Goal: Complete application form

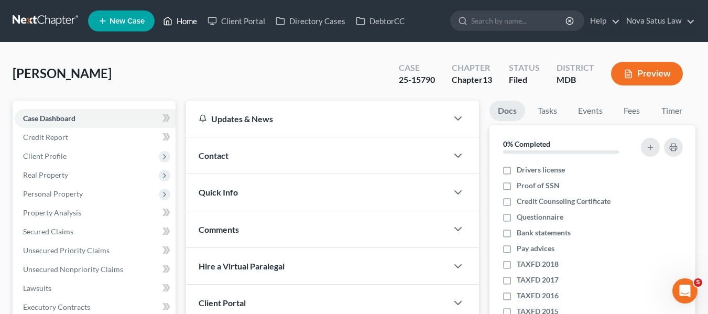
click at [186, 21] on link "Home" at bounding box center [180, 21] width 45 height 19
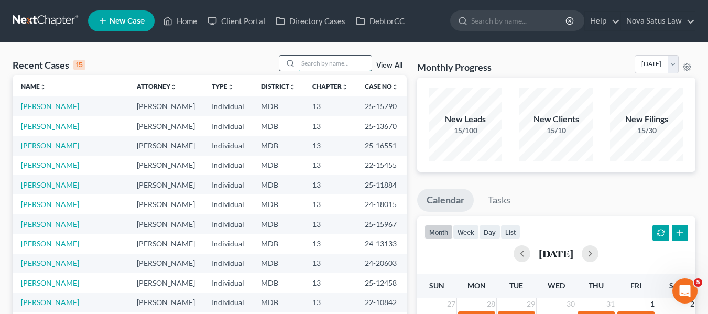
click at [317, 65] on input "search" at bounding box center [334, 63] width 73 height 15
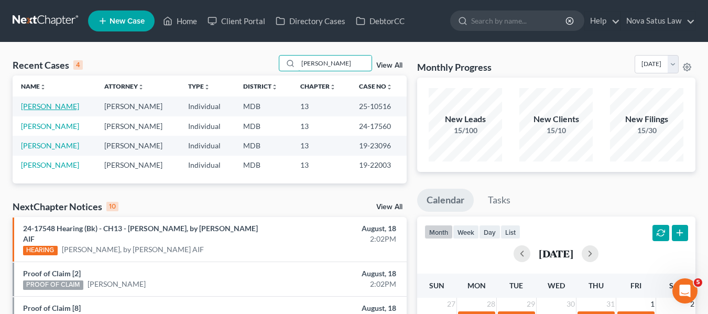
type input "[PERSON_NAME]"
click at [41, 107] on link "[PERSON_NAME]" at bounding box center [50, 106] width 58 height 9
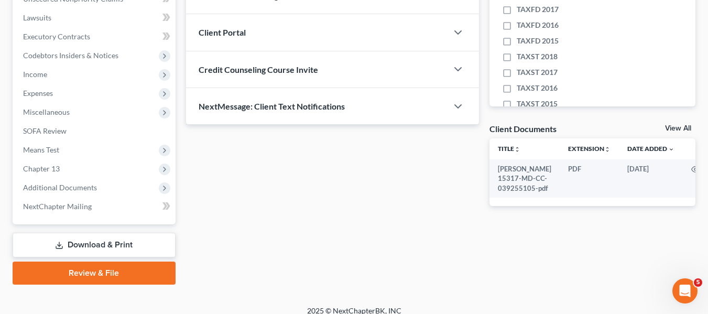
scroll to position [271, 0]
click at [36, 169] on span "Chapter 13" at bounding box center [41, 167] width 37 height 9
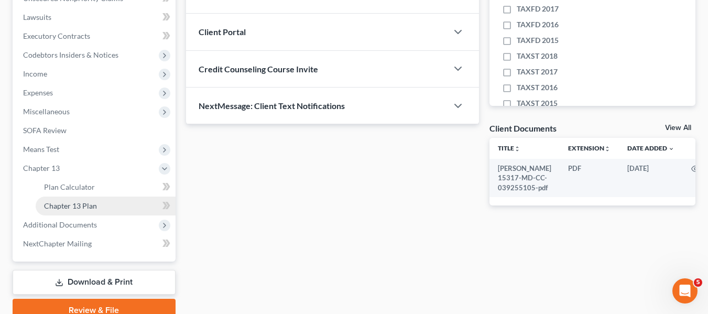
click at [52, 202] on span "Chapter 13 Plan" at bounding box center [70, 205] width 53 height 9
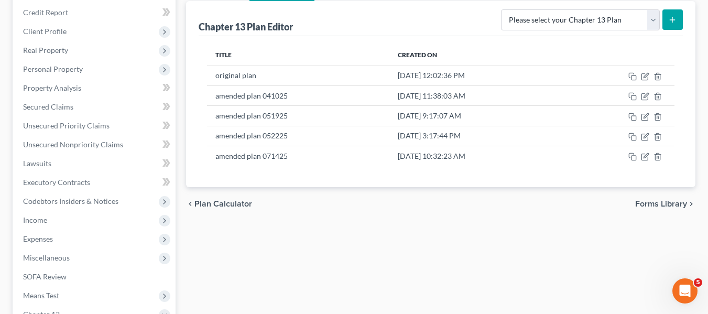
scroll to position [125, 0]
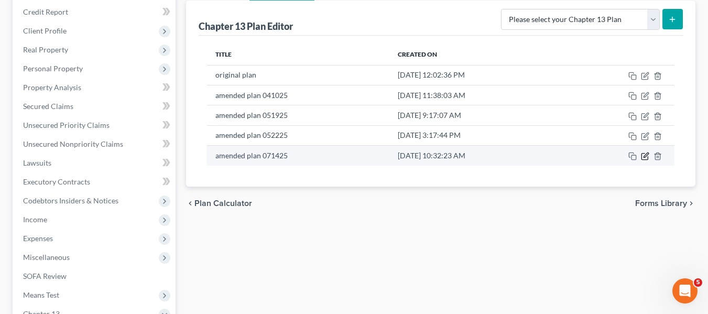
click at [643, 154] on icon "button" at bounding box center [644, 157] width 6 height 6
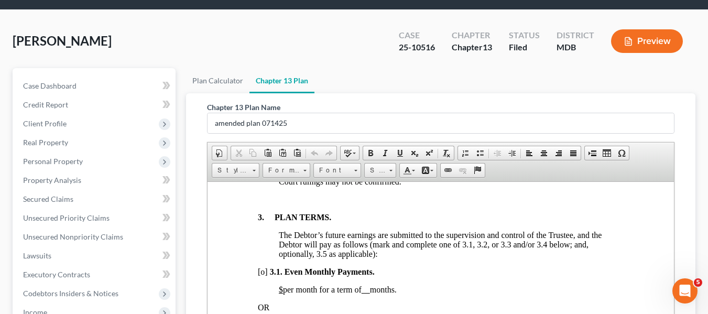
scroll to position [32, 0]
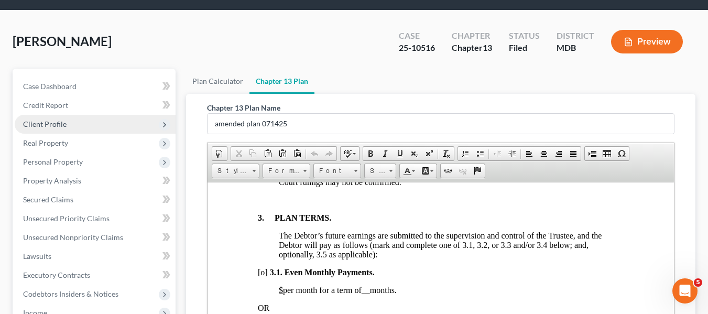
click at [70, 121] on span "Client Profile" at bounding box center [95, 124] width 161 height 19
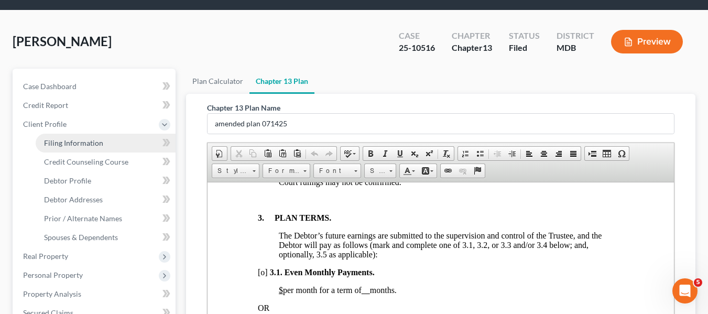
click at [67, 144] on span "Filing Information" at bounding box center [73, 142] width 59 height 9
select select "1"
select select "0"
select select "3"
select select "38"
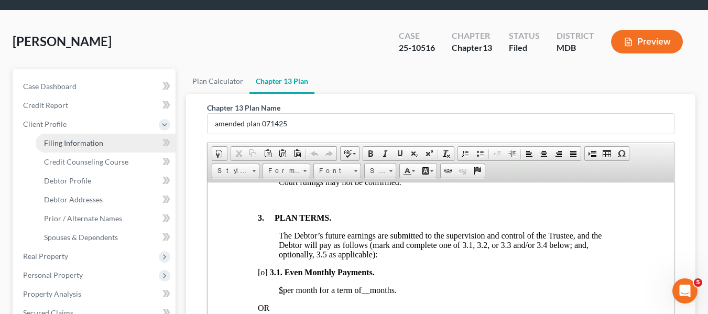
select select "0"
select select "21"
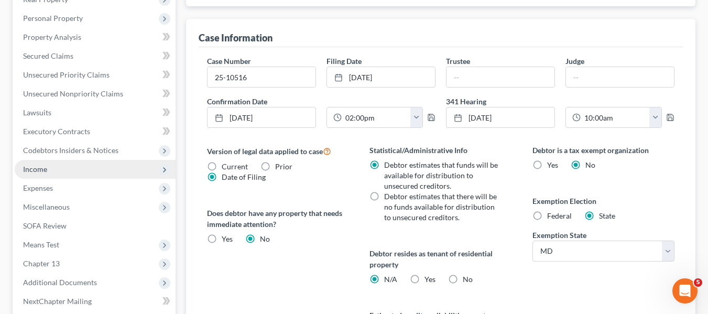
click at [54, 166] on span "Income" at bounding box center [95, 169] width 161 height 19
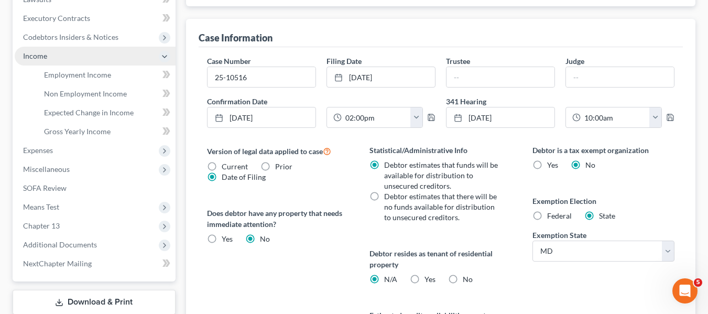
scroll to position [176, 0]
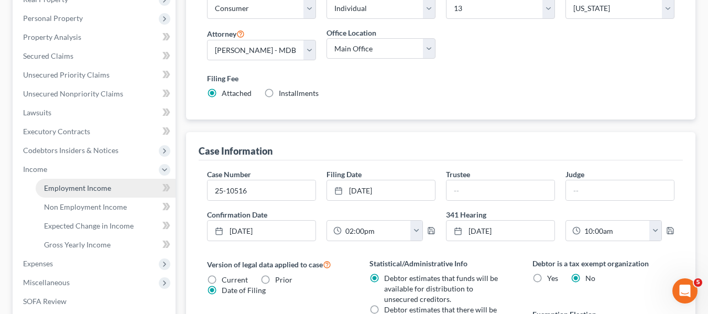
click at [69, 185] on span "Employment Income" at bounding box center [77, 187] width 67 height 9
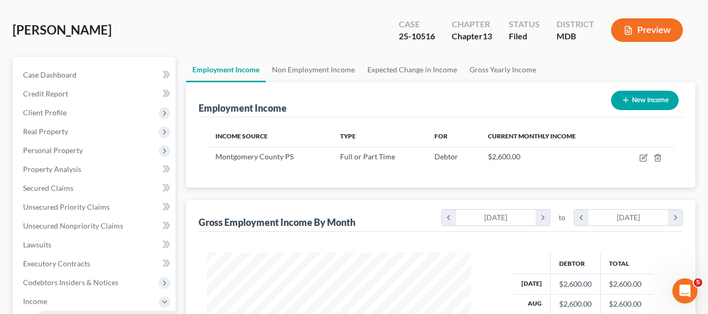
scroll to position [44, 0]
click at [302, 69] on link "Non Employment Income" at bounding box center [313, 69] width 95 height 25
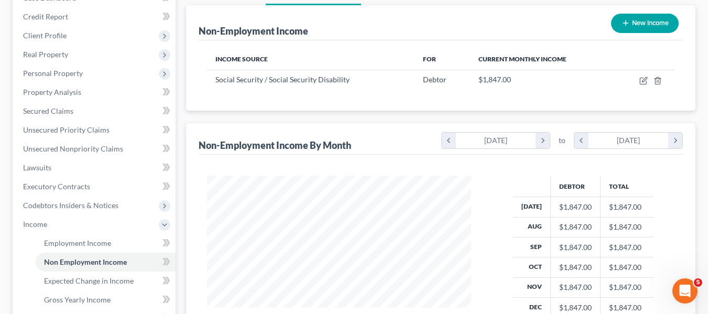
scroll to position [121, 0]
